Goal: Task Accomplishment & Management: Use online tool/utility

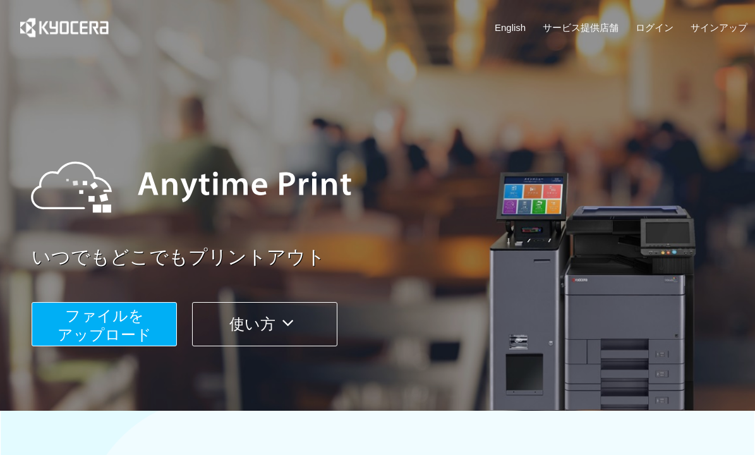
click at [90, 319] on span "ファイルを ​​アップロード" at bounding box center [104, 325] width 94 height 36
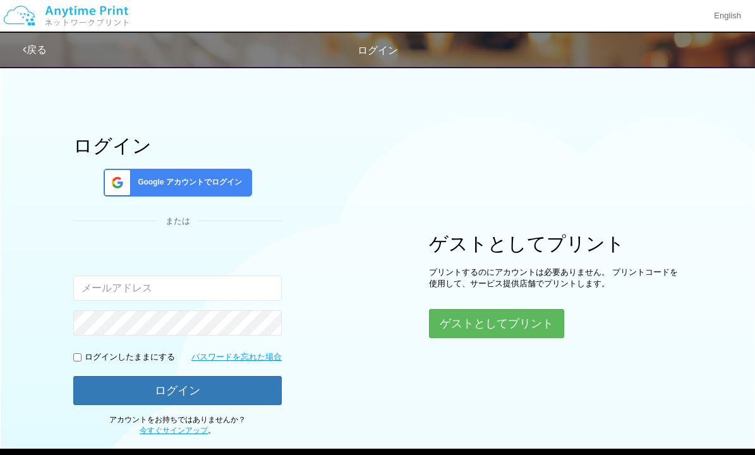
click at [194, 188] on div "Google アカウントでログイン" at bounding box center [178, 183] width 148 height 28
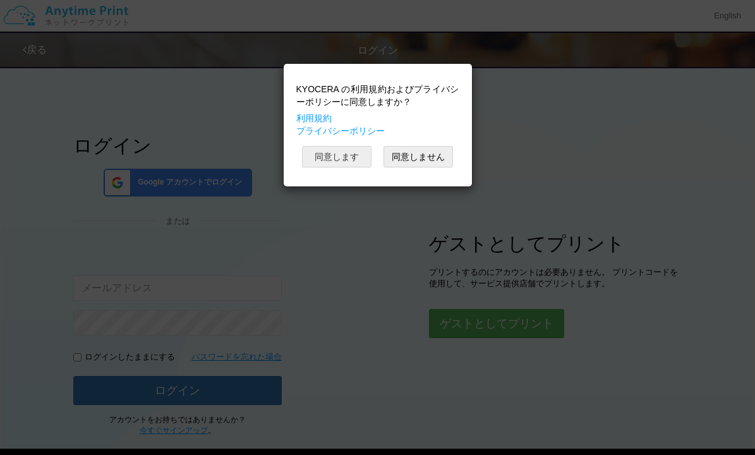
click at [356, 157] on button "同意します" at bounding box center [336, 156] width 69 height 21
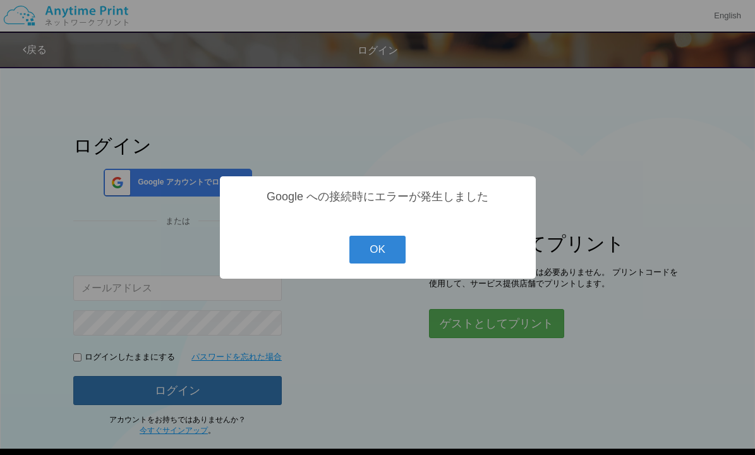
click at [504, 330] on div "? ! i Google への接続時にエラーが発生しました OK Cancel ×" at bounding box center [377, 227] width 755 height 455
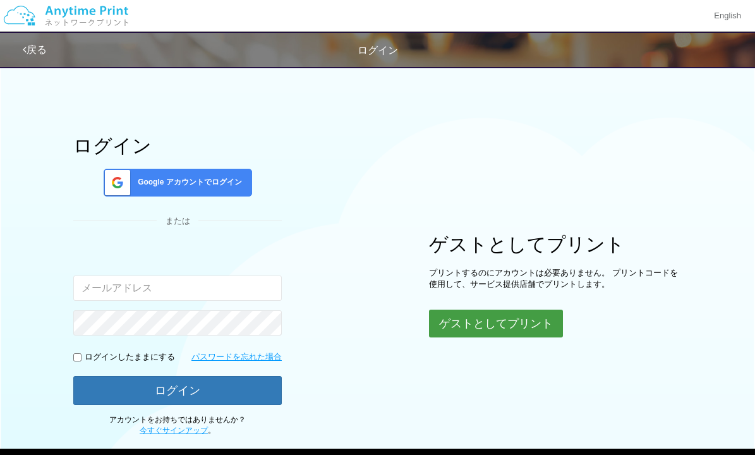
click at [481, 317] on button "ゲストとしてプリント" at bounding box center [496, 324] width 134 height 28
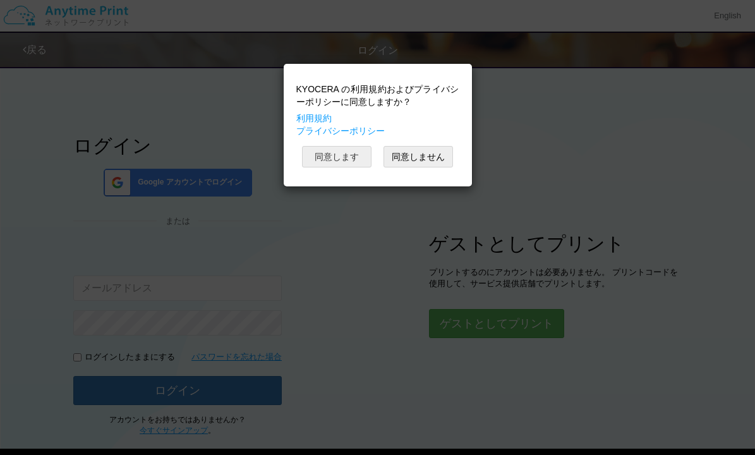
click at [349, 157] on button "同意します" at bounding box center [336, 156] width 69 height 21
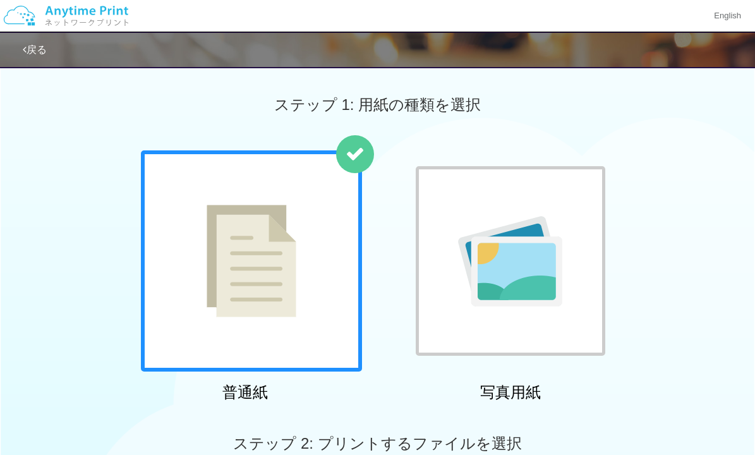
click at [267, 267] on div at bounding box center [251, 260] width 221 height 221
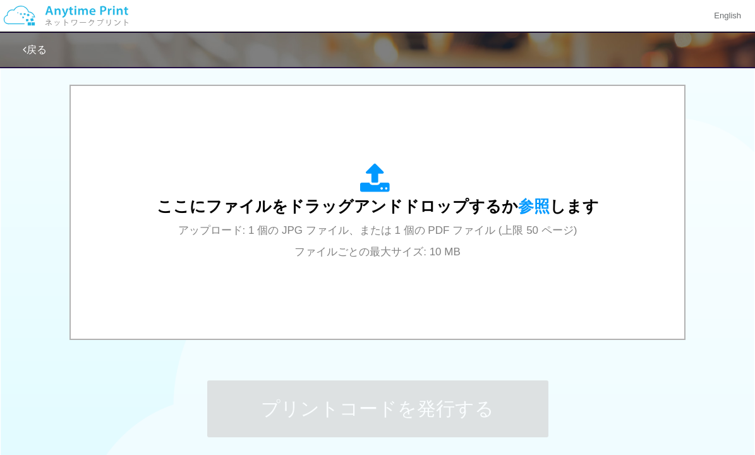
scroll to position [468, 0]
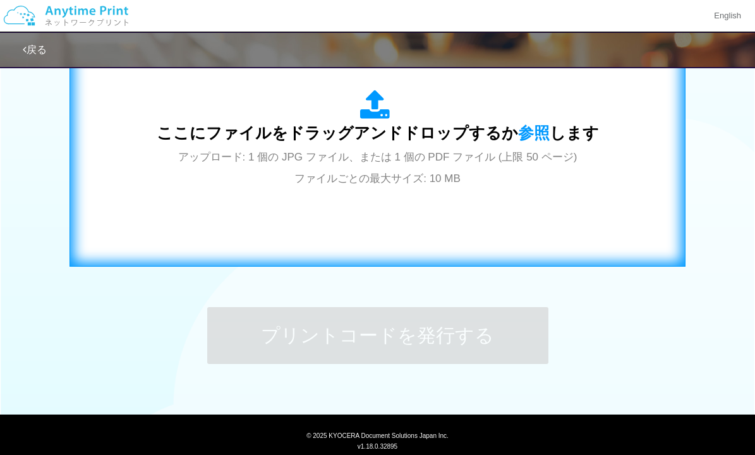
click at [316, 241] on div "ここにファイルをドラッグアンドドロップするか 参照 します アップロード: 1 個の JPG ファイル、または 1 個の PDF ファイル (上限 50 ペー…" at bounding box center [377, 139] width 589 height 229
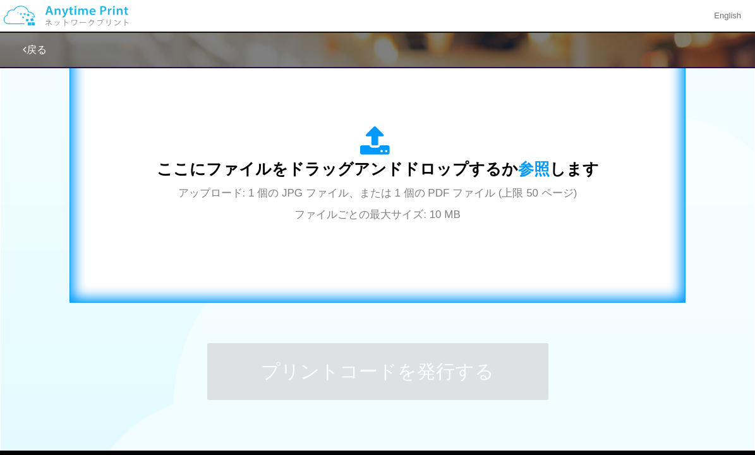
scroll to position [430, 0]
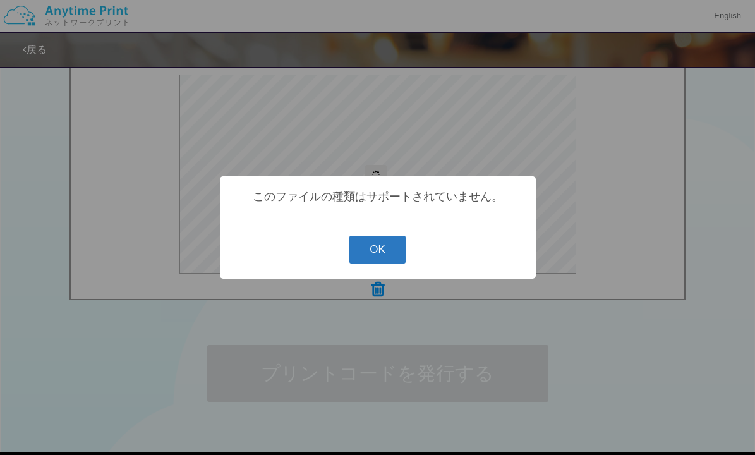
click at [363, 252] on button "OK" at bounding box center [377, 250] width 56 height 28
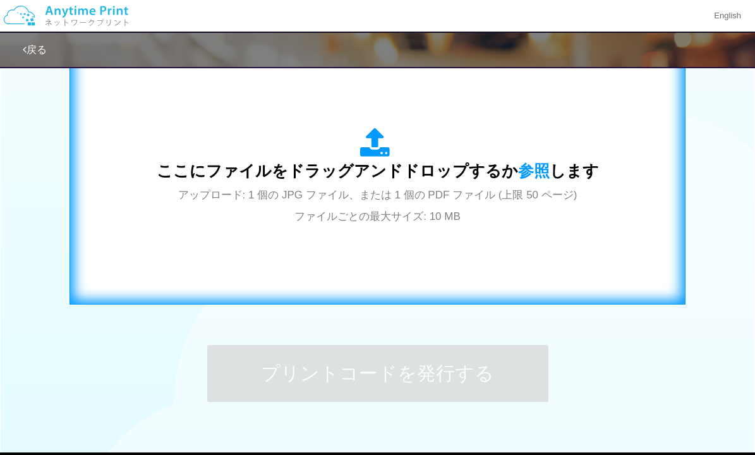
click at [446, 161] on div "ここにファイルをドラッグアンドドロップするか 参照 します アップロード: 1 個の JPG ファイル、または 1 個の PDF ファイル (上限 50 ペー…" at bounding box center [378, 177] width 442 height 99
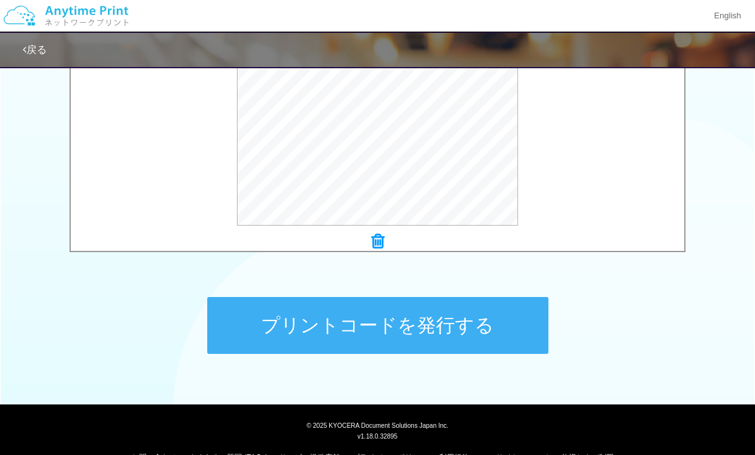
scroll to position [498, 0]
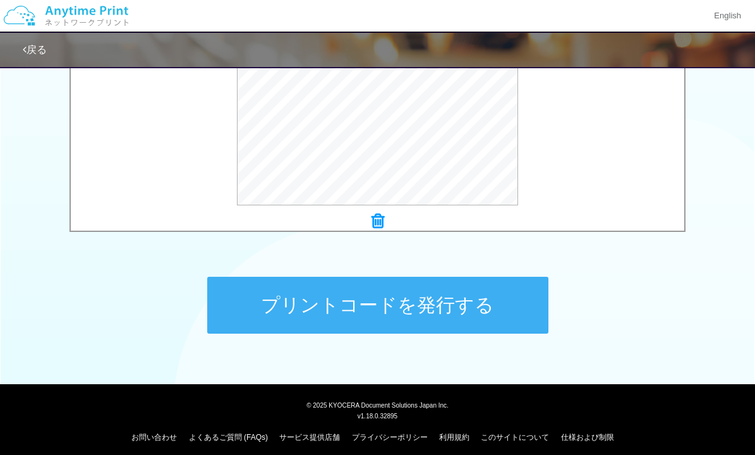
click at [385, 299] on button "プリントコードを発行する" at bounding box center [377, 305] width 341 height 57
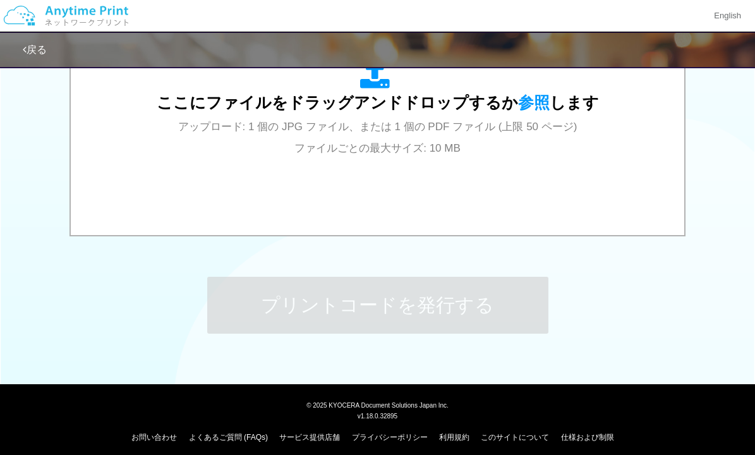
scroll to position [0, 0]
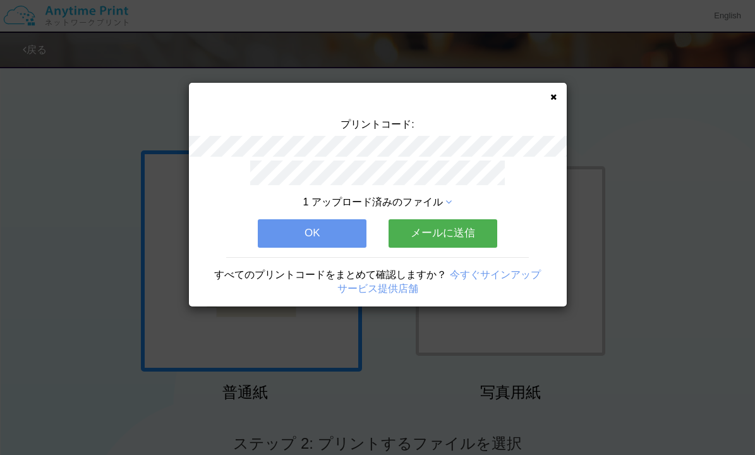
click at [349, 227] on button "OK" at bounding box center [312, 233] width 109 height 28
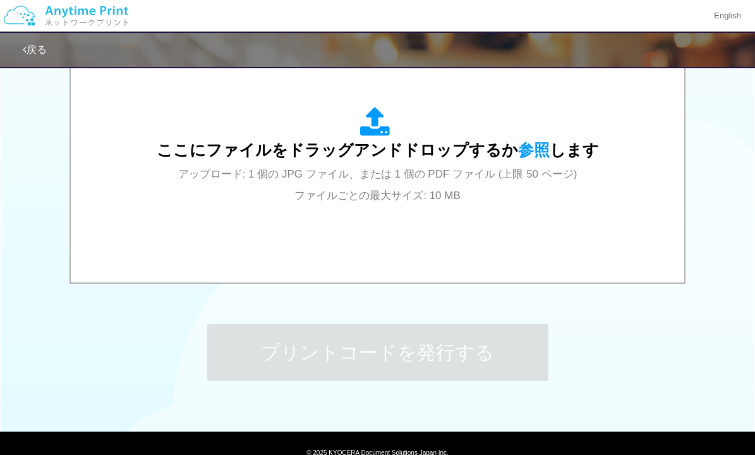
scroll to position [458, 0]
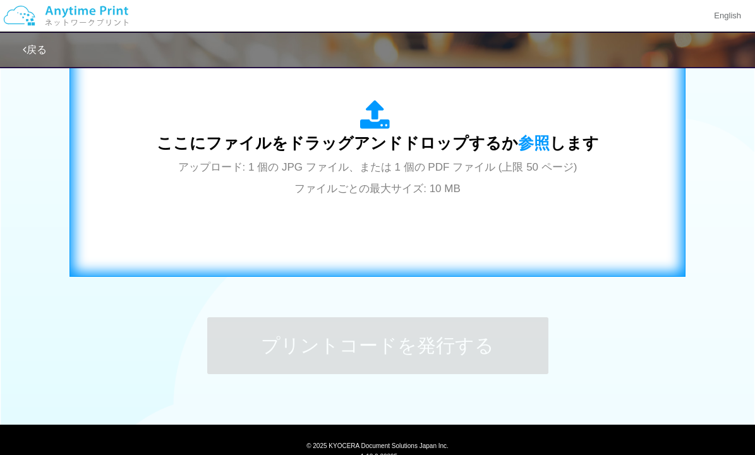
click at [372, 185] on span "アップロード: 1 個の JPG ファイル、または 1 個の PDF ファイル (上限 50 ページ) ファイルごとの最大サイズ: 10 MB" at bounding box center [377, 177] width 399 height 33
click at [375, 143] on span "ここにファイルをドラッグアンドドロップするか 参照 します" at bounding box center [378, 143] width 442 height 18
click at [361, 139] on span "ここにファイルをドラッグアンドドロップするか 参照 します" at bounding box center [378, 143] width 442 height 18
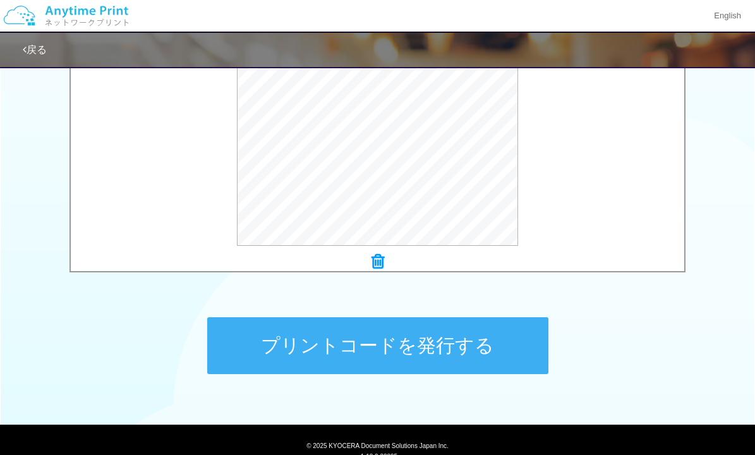
click at [430, 344] on button "プリントコードを発行する" at bounding box center [377, 345] width 341 height 57
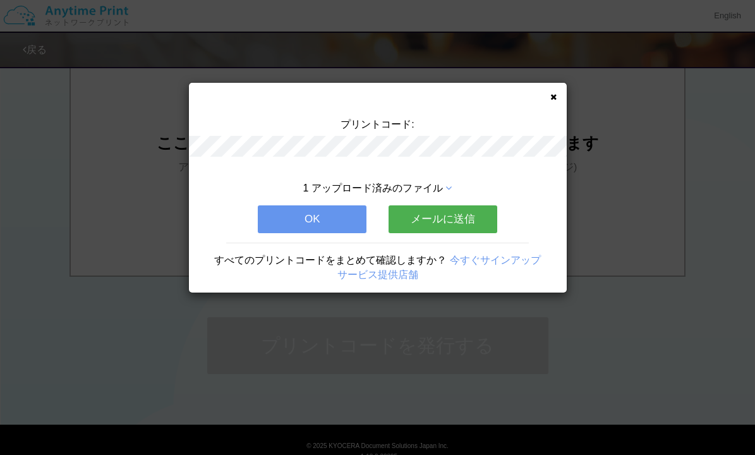
scroll to position [0, 0]
